Goal: Information Seeking & Learning: Check status

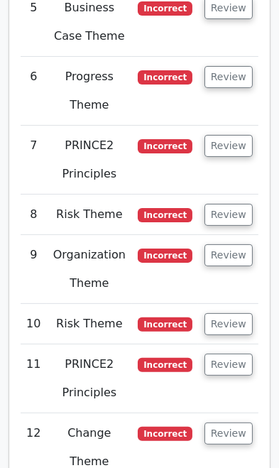
scroll to position [3188, 0]
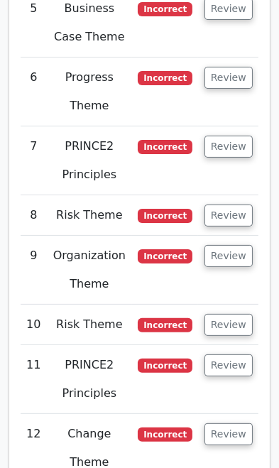
click at [231, 423] on button "Review" at bounding box center [229, 434] width 48 height 22
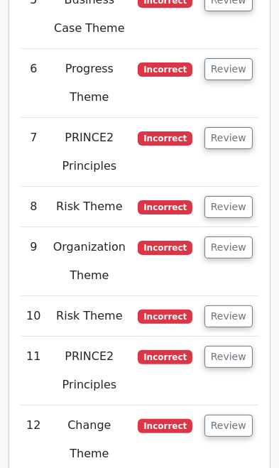
scroll to position [3197, 0]
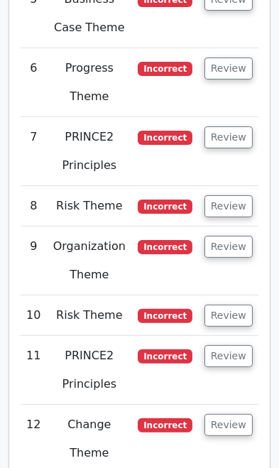
click at [230, 414] on button "Review" at bounding box center [229, 425] width 48 height 22
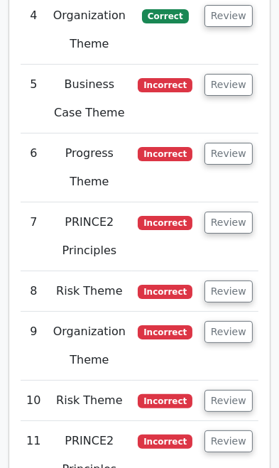
scroll to position [3095, 0]
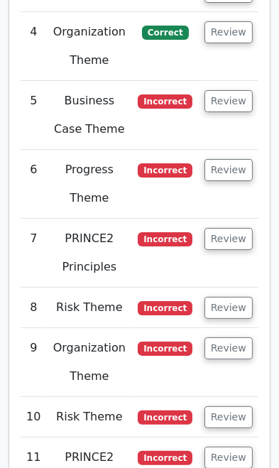
click at [229, 406] on button "Review" at bounding box center [229, 417] width 48 height 22
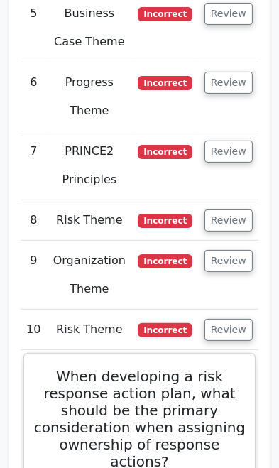
scroll to position [3184, 0]
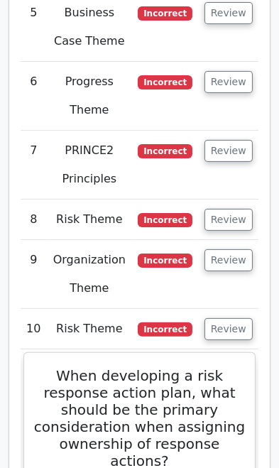
click at [220, 318] on button "Review" at bounding box center [229, 329] width 48 height 22
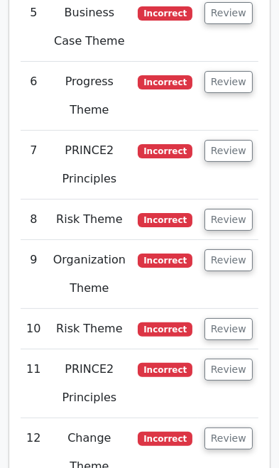
click at [227, 359] on button "Review" at bounding box center [229, 370] width 48 height 22
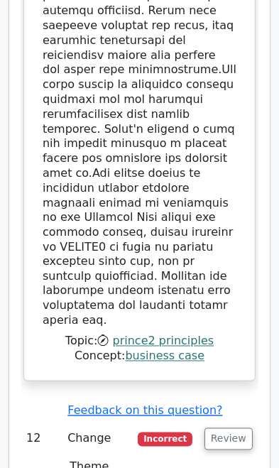
scroll to position [4344, 0]
click at [222, 428] on button "Review" at bounding box center [229, 439] width 48 height 22
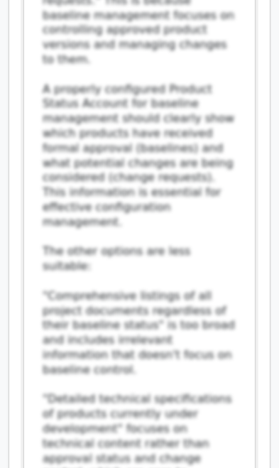
scroll to position [5407, 0]
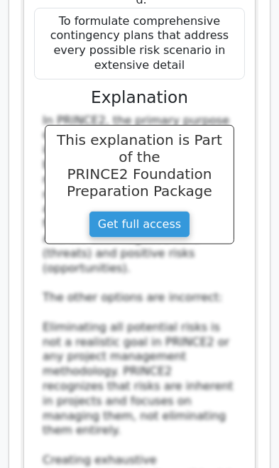
scroll to position [6499, 0]
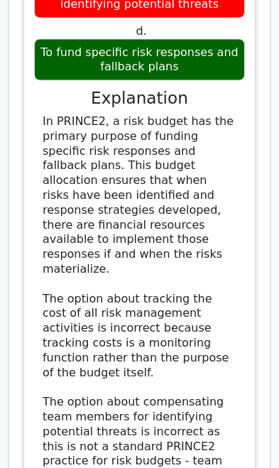
scroll to position [7612, 0]
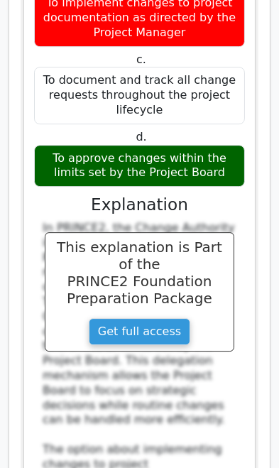
scroll to position [8668, 0]
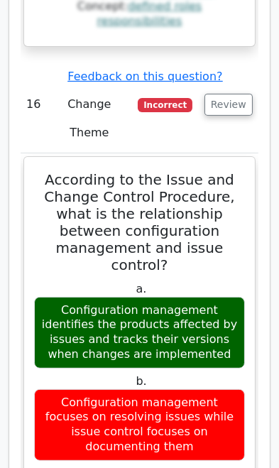
scroll to position [0, 9]
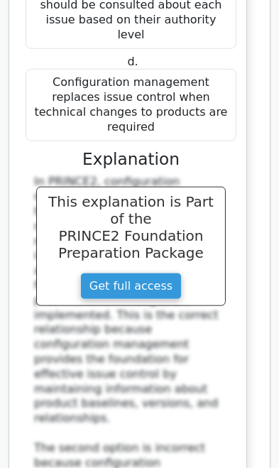
scroll to position [9946, 0]
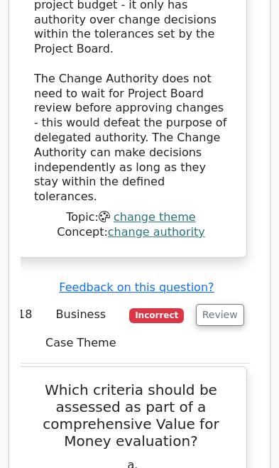
scroll to position [11826, 0]
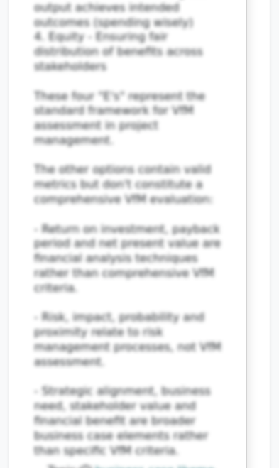
scroll to position [12758, 0]
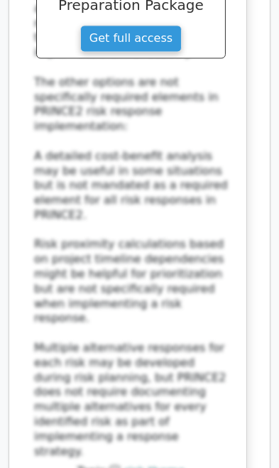
scroll to position [13826, 0]
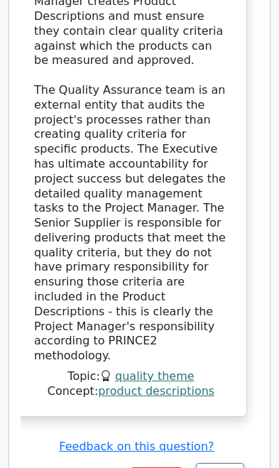
scroll to position [14982, 0]
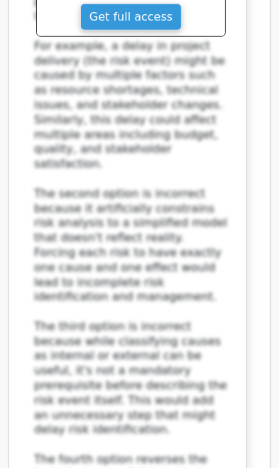
scroll to position [16054, 0]
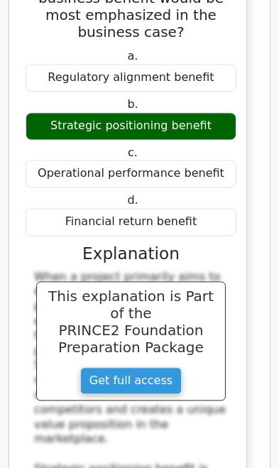
scroll to position [16906, 0]
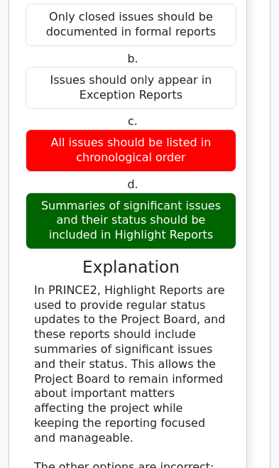
scroll to position [17976, 0]
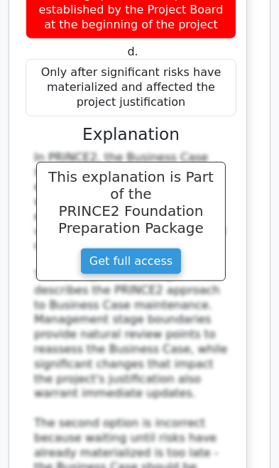
scroll to position [19145, 0]
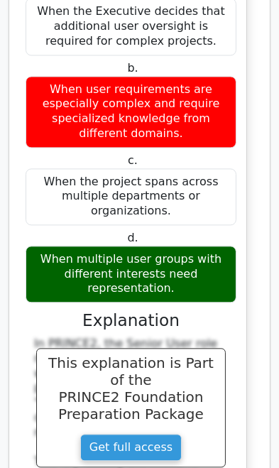
scroll to position [20156, 0]
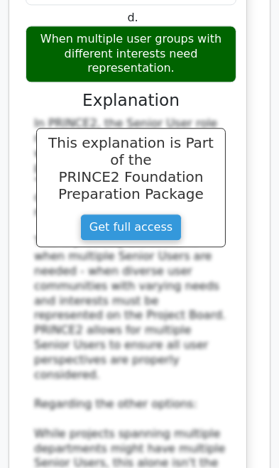
scroll to position [20408, 0]
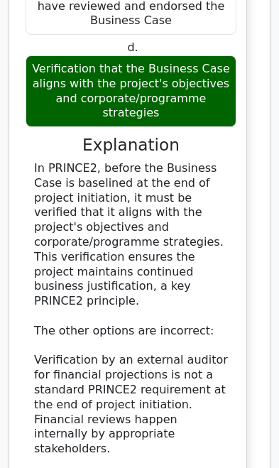
scroll to position [21607, 0]
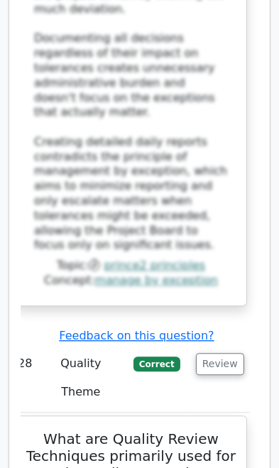
scroll to position [23343, 0]
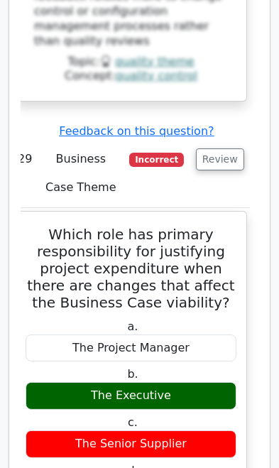
scroll to position [24531, 0]
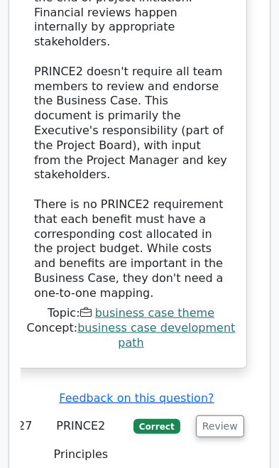
scroll to position [21938, 0]
